Goal: Find specific page/section: Find specific page/section

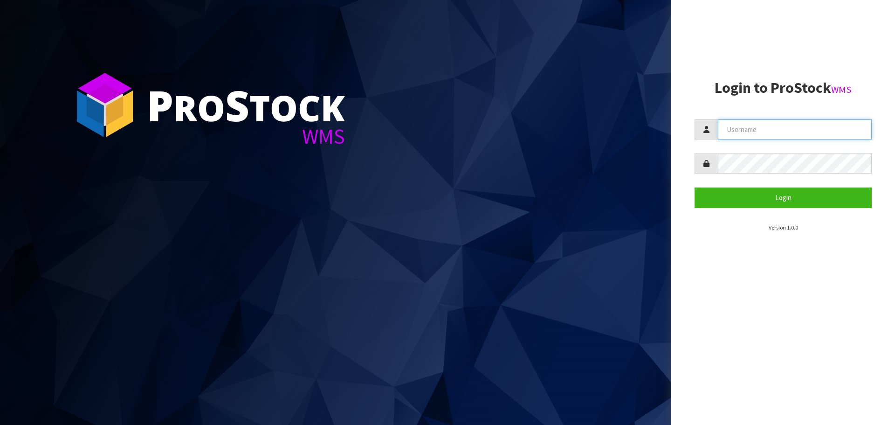
click at [739, 135] on input "text" at bounding box center [795, 129] width 154 height 20
type input "PACIFICBIOLOGICS"
click at [694, 187] on button "Login" at bounding box center [782, 197] width 177 height 20
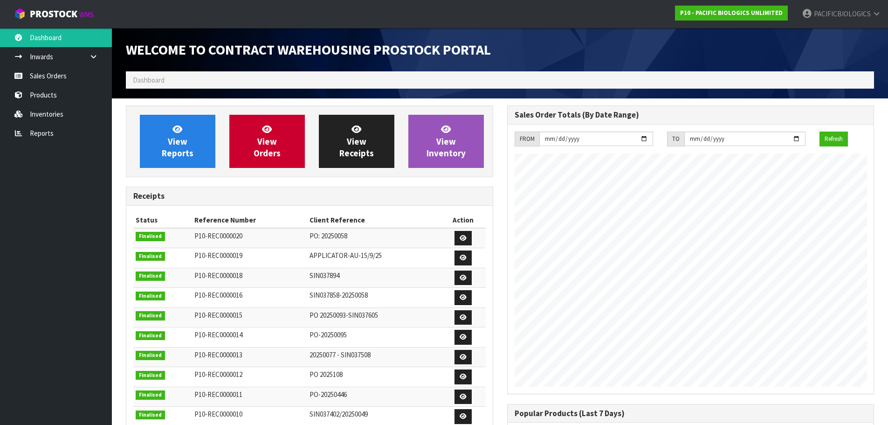
scroll to position [411, 381]
click at [62, 76] on link "Sales Orders" at bounding box center [56, 75] width 112 height 19
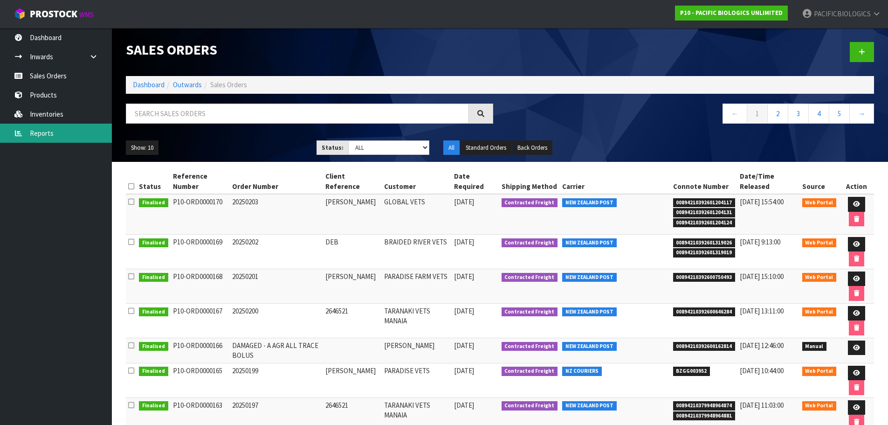
click at [32, 133] on link "Reports" at bounding box center [56, 133] width 112 height 19
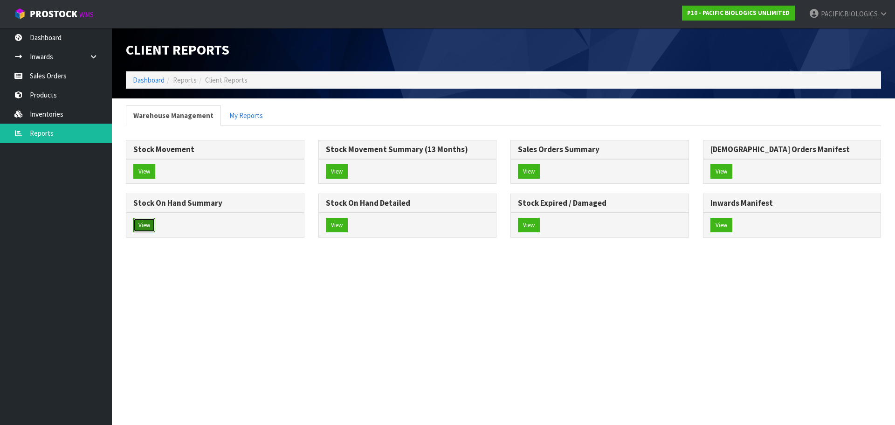
click at [144, 218] on button "View" at bounding box center [144, 225] width 22 height 15
